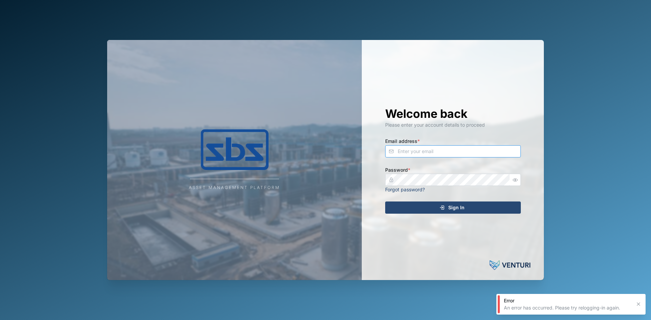
type input "[EMAIL_ADDRESS][DOMAIN_NAME]"
click at [455, 207] on span "Sign In" at bounding box center [456, 208] width 16 height 12
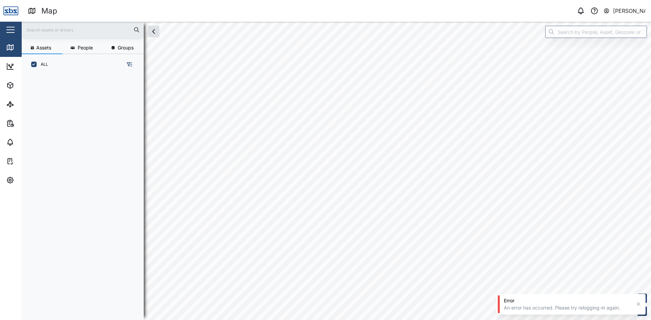
scroll to position [237, 106]
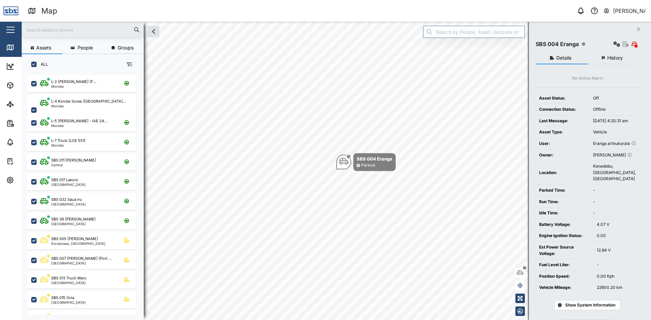
click at [639, 28] on icon "Close" at bounding box center [638, 28] width 4 height 5
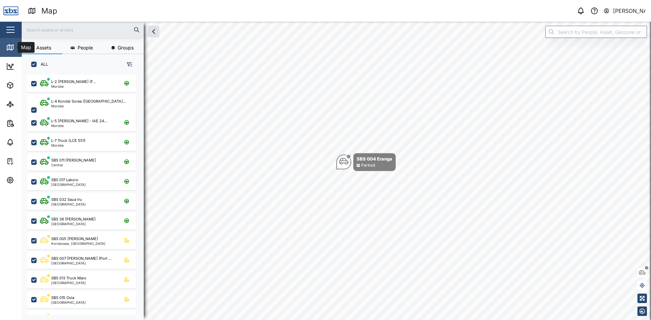
click at [8, 45] on icon at bounding box center [10, 47] width 6 height 5
click at [9, 124] on icon "button" at bounding box center [9, 124] width 1 height 0
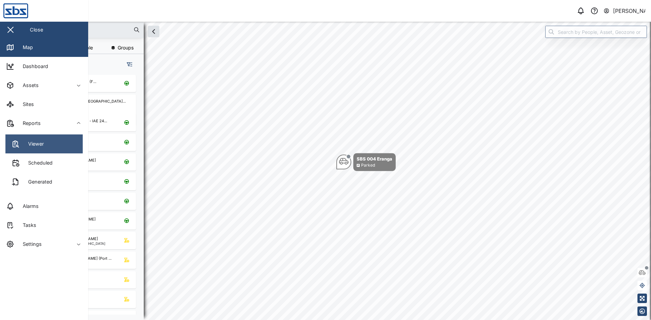
click at [46, 145] on link "Viewer" at bounding box center [43, 144] width 77 height 19
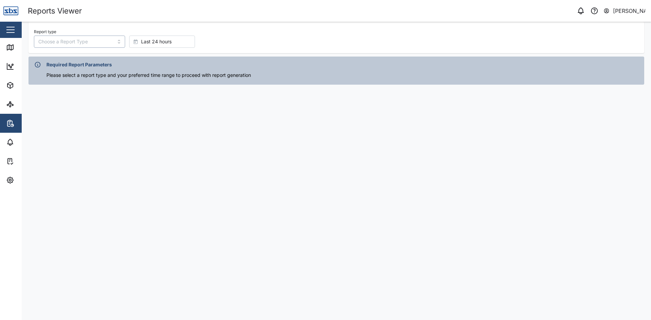
click at [99, 41] on input "Report type" at bounding box center [79, 42] width 91 height 12
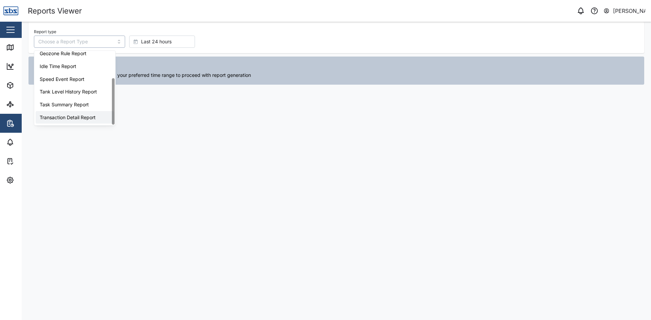
scroll to position [43, 0]
type input "Trip History"
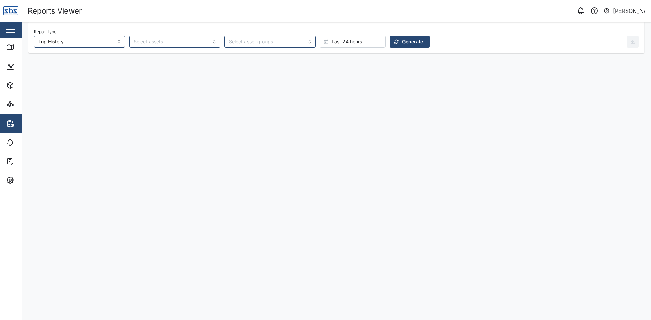
click at [402, 43] on span "Generate" at bounding box center [412, 42] width 21 height 12
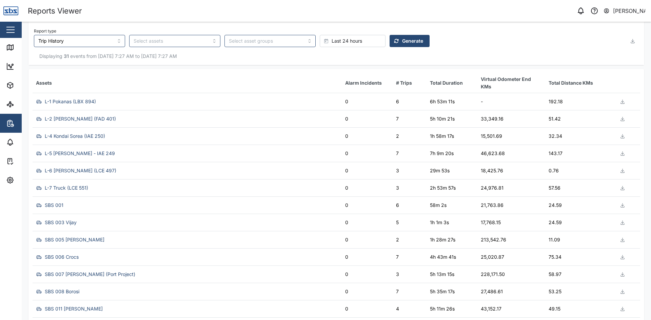
scroll to position [0, 0]
click at [13, 49] on icon at bounding box center [10, 47] width 6 height 5
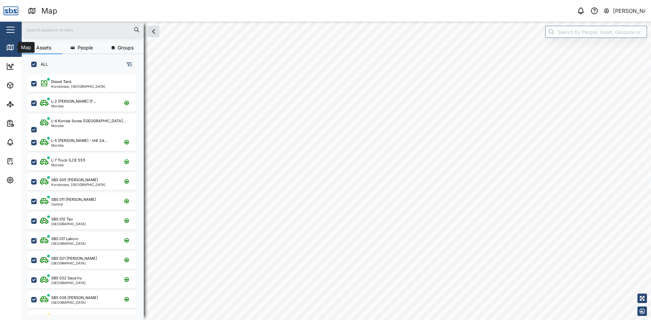
scroll to position [237, 106]
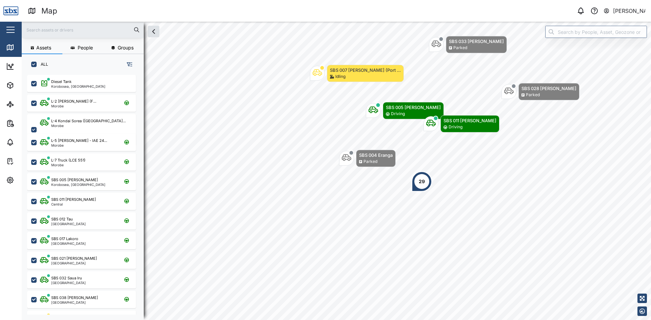
click at [67, 28] on input "text" at bounding box center [83, 30] width 114 height 10
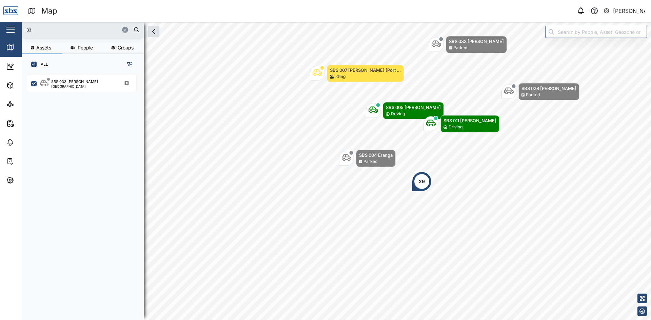
type input "3"
click at [66, 82] on div "SBS 029 [PERSON_NAME]" at bounding box center [74, 82] width 47 height 6
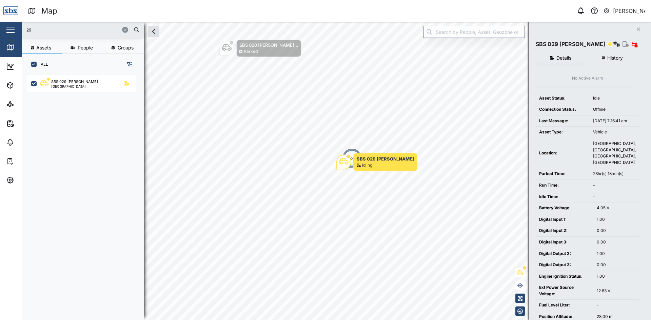
click at [63, 34] on input "29" at bounding box center [83, 30] width 114 height 10
type input "2"
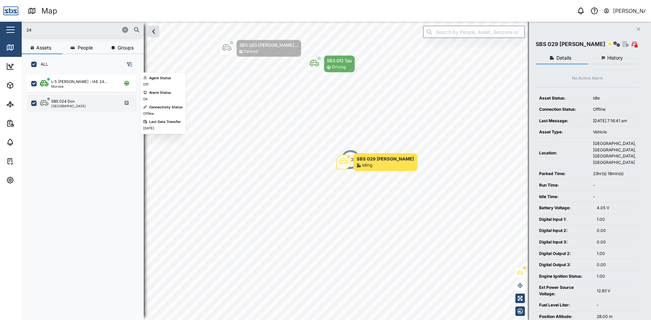
click at [76, 103] on div "SBS 024 Don [GEOGRAPHIC_DATA]" at bounding box center [86, 103] width 92 height 9
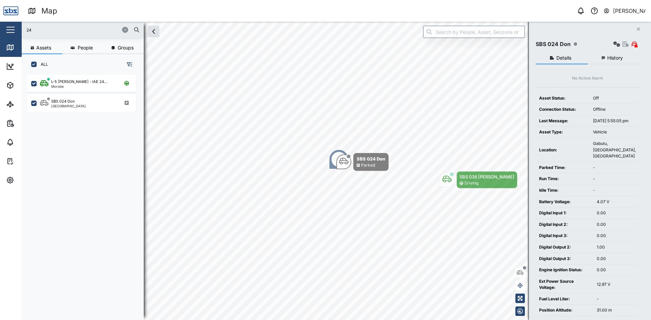
click at [53, 32] on input "24" at bounding box center [83, 30] width 114 height 10
type input "4"
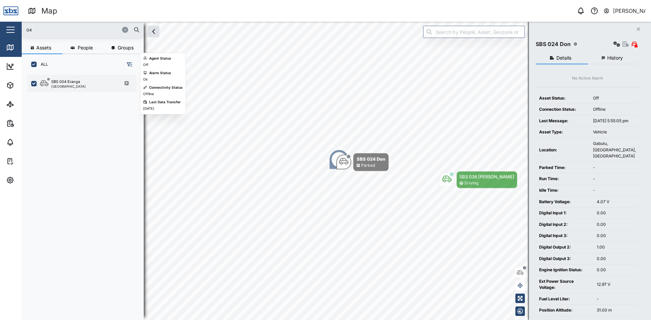
type input "04"
click at [77, 83] on div "SBS 004 Eranga" at bounding box center [65, 82] width 29 height 6
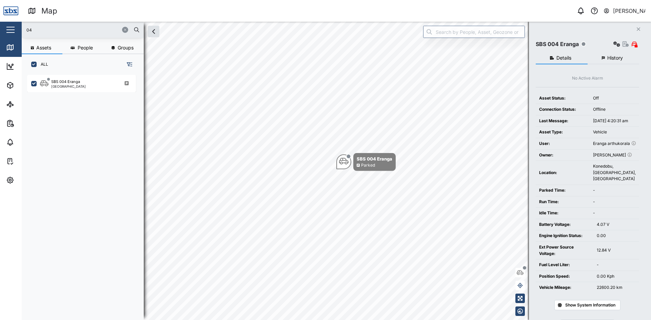
click at [613, 56] on span "History" at bounding box center [615, 58] width 16 height 5
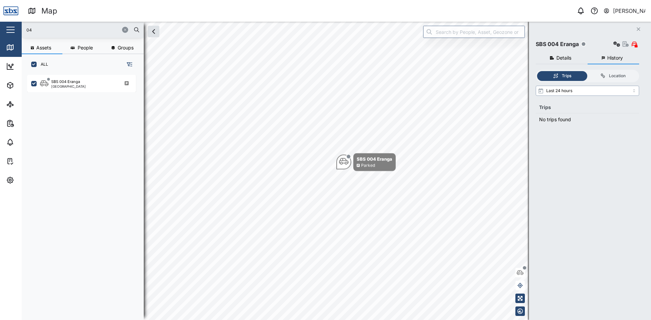
click at [611, 91] on input "Last 24 hours" at bounding box center [587, 91] width 103 height 10
click at [578, 91] on input "Last 3 days" at bounding box center [587, 91] width 103 height 10
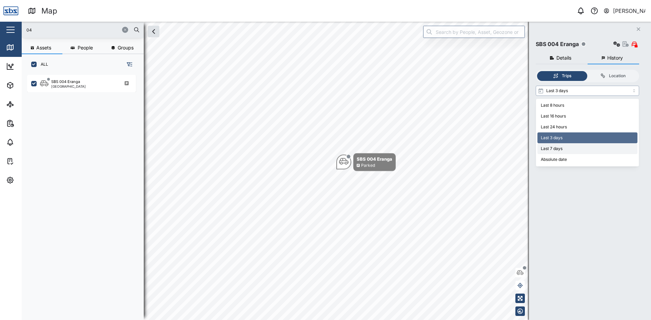
type input "Last 7 days"
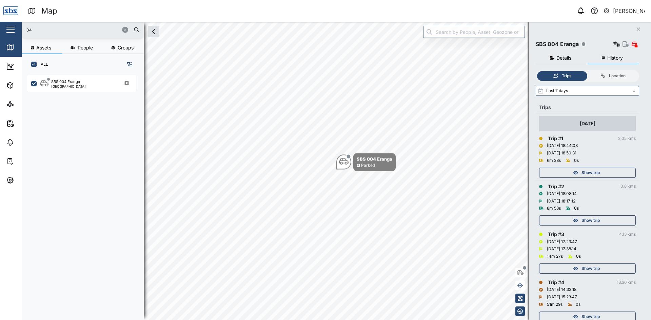
click at [48, 31] on input "04" at bounding box center [83, 30] width 114 height 10
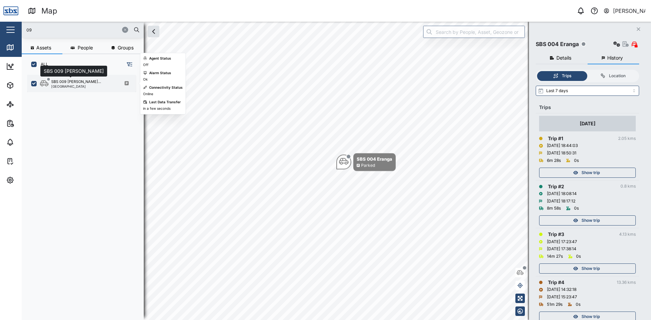
click at [81, 80] on div "SBS 009 [PERSON_NAME]..." at bounding box center [76, 82] width 50 height 6
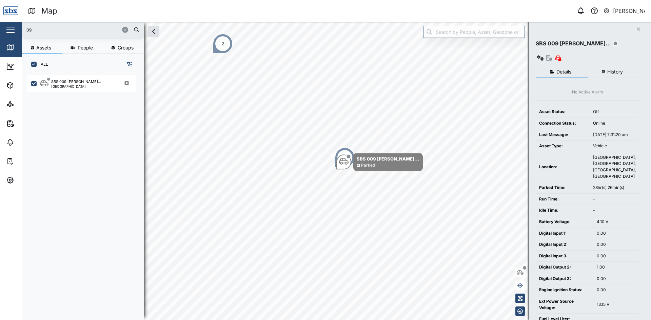
click at [60, 32] on input "09" at bounding box center [83, 30] width 114 height 10
click at [602, 66] on button "History" at bounding box center [614, 72] width 52 height 12
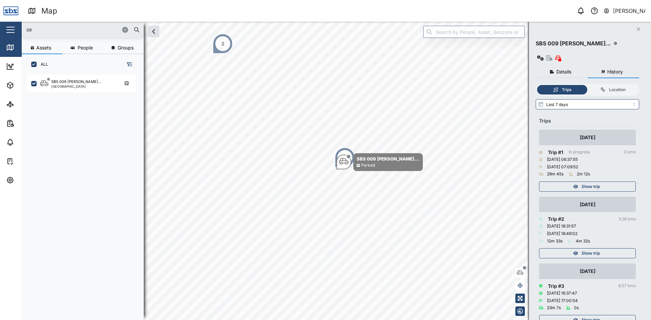
click at [41, 30] on input "09" at bounding box center [83, 30] width 114 height 10
click at [70, 86] on div "[GEOGRAPHIC_DATA], [GEOGRAPHIC_DATA]" at bounding box center [86, 86] width 71 height 3
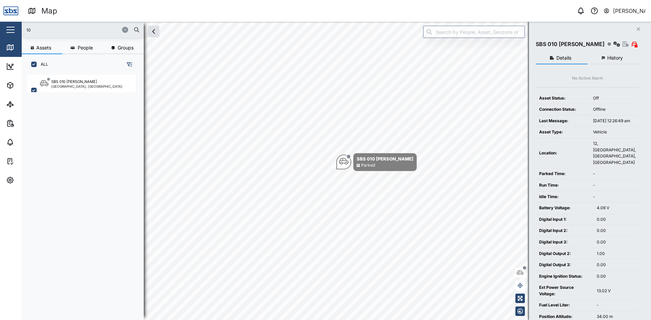
click at [611, 57] on span "History" at bounding box center [615, 58] width 16 height 5
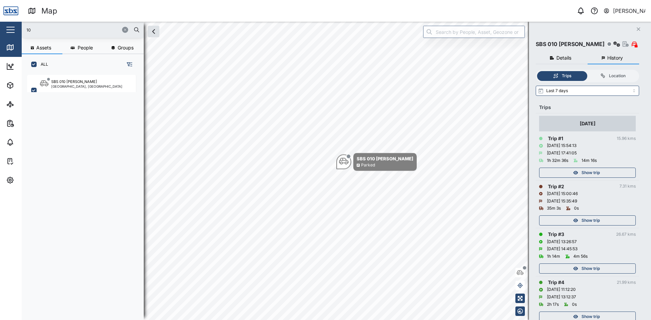
click at [35, 28] on input "10" at bounding box center [83, 30] width 114 height 10
drag, startPoint x: 48, startPoint y: 29, endPoint x: 0, endPoint y: 29, distance: 47.8
click at [0, 29] on div "Map 0 [PERSON_NAME] Close Map Dashboard Assets ATS Camera Generator Personnel T…" at bounding box center [325, 160] width 651 height 320
type input "18"
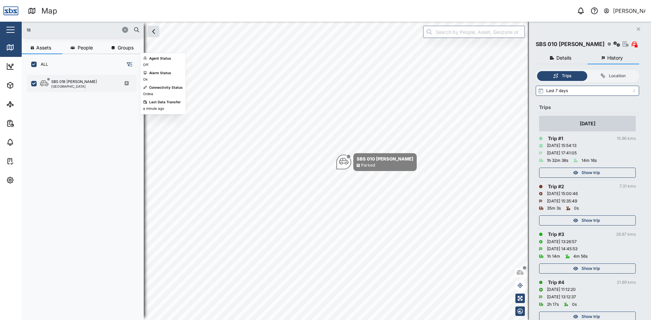
click at [65, 84] on div "SBS 018 [PERSON_NAME]" at bounding box center [74, 82] width 46 height 6
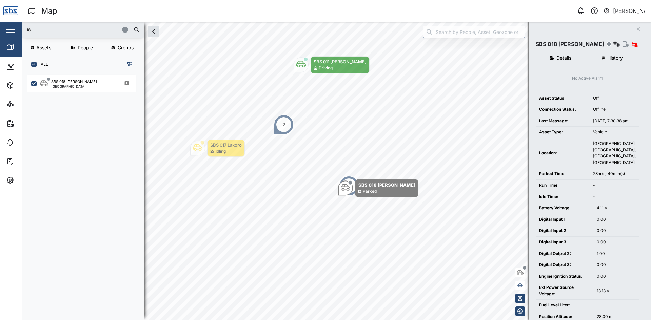
click at [127, 28] on button "button" at bounding box center [125, 30] width 6 height 6
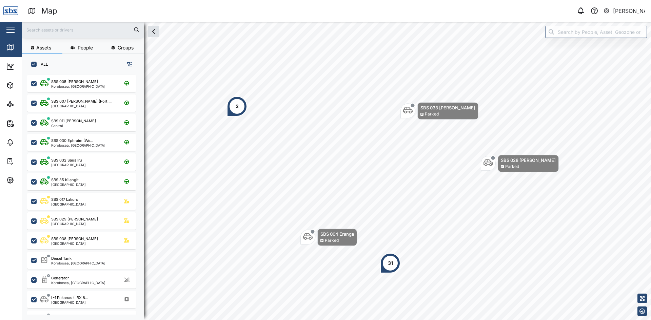
click at [235, 105] on div "2" at bounding box center [237, 106] width 20 height 20
